Goal: Information Seeking & Learning: Learn about a topic

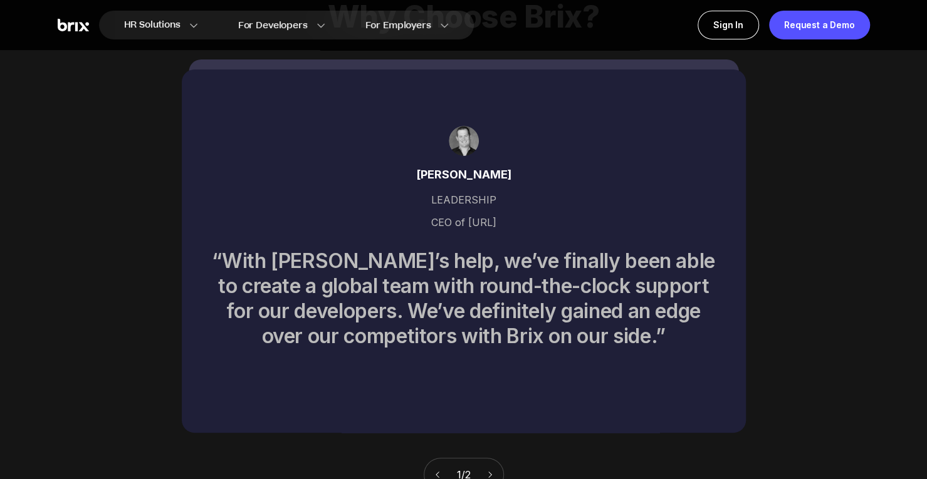
scroll to position [5387, 0]
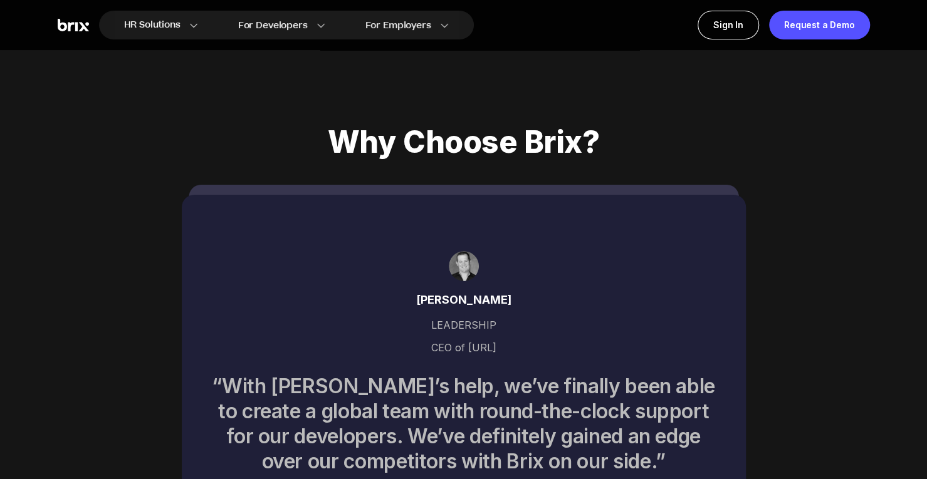
drag, startPoint x: 444, startPoint y: 330, endPoint x: 493, endPoint y: 330, distance: 48.9
click at [493, 341] on div "CEO of UBIX.AI" at bounding box center [464, 347] width 504 height 13
click at [501, 341] on div "CEO of UBIX.AI" at bounding box center [464, 347] width 504 height 13
drag, startPoint x: 501, startPoint y: 329, endPoint x: 427, endPoint y: 328, distance: 74.6
click at [427, 341] on div "CEO of UBIX.AI" at bounding box center [464, 347] width 504 height 13
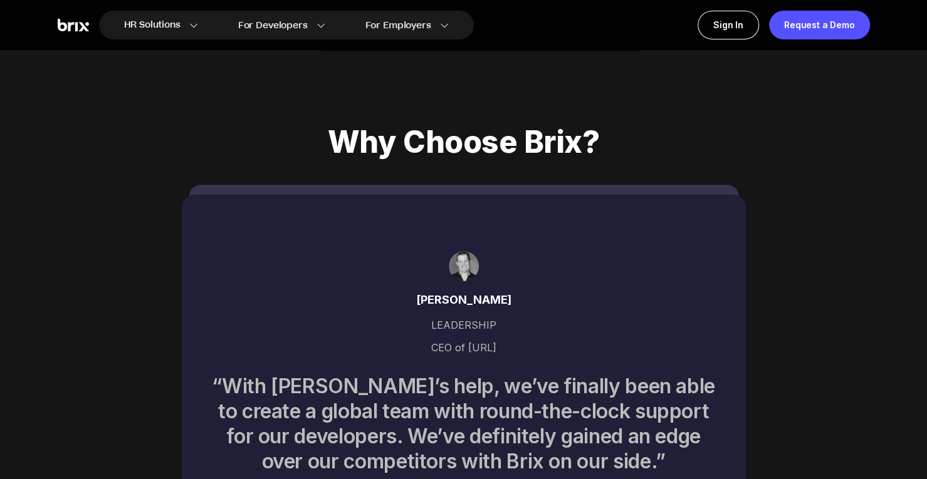
click at [456, 340] on div "John Burke LEADERSHIP CEO of UBIX.AI “With Brix’s help, we’ve finally been able…" at bounding box center [464, 376] width 564 height 363
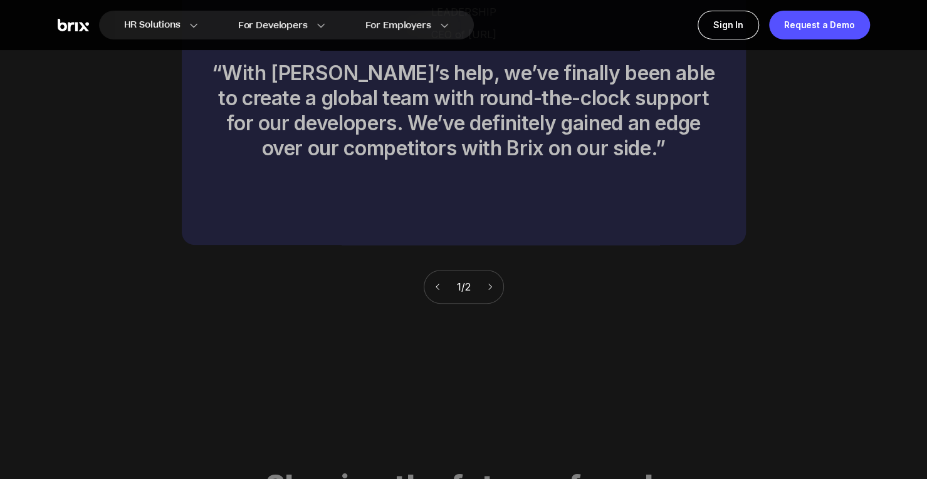
click at [491, 283] on icon at bounding box center [489, 287] width 9 height 9
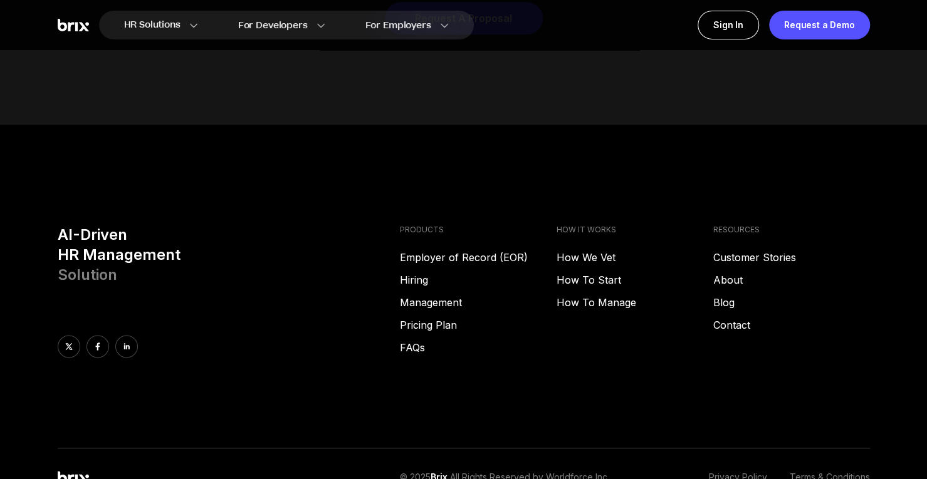
scroll to position [6395, 0]
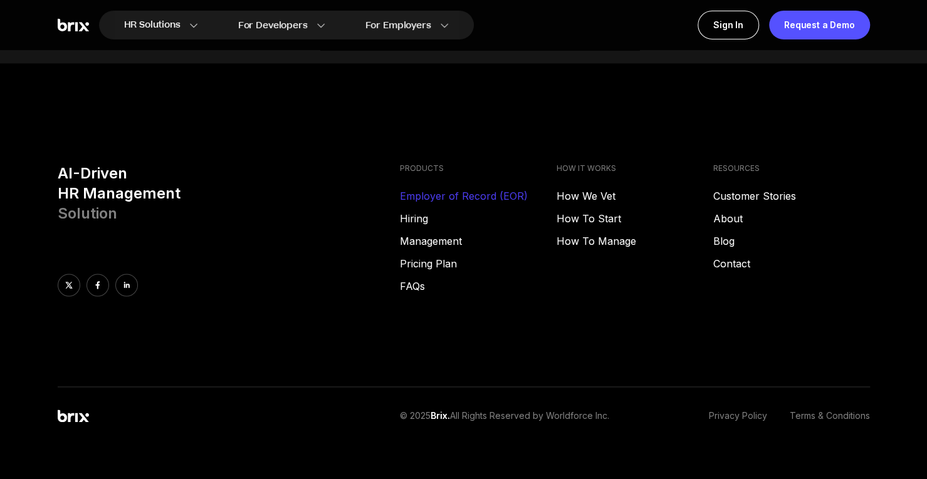
click at [481, 189] on link "Employer of Record (EOR)" at bounding box center [478, 196] width 157 height 15
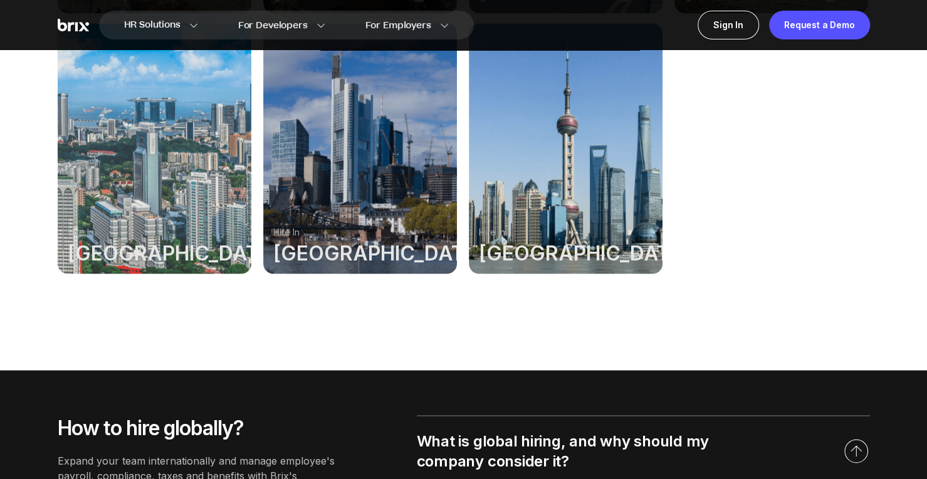
scroll to position [1065, 0]
